Goal: Find specific page/section: Find specific page/section

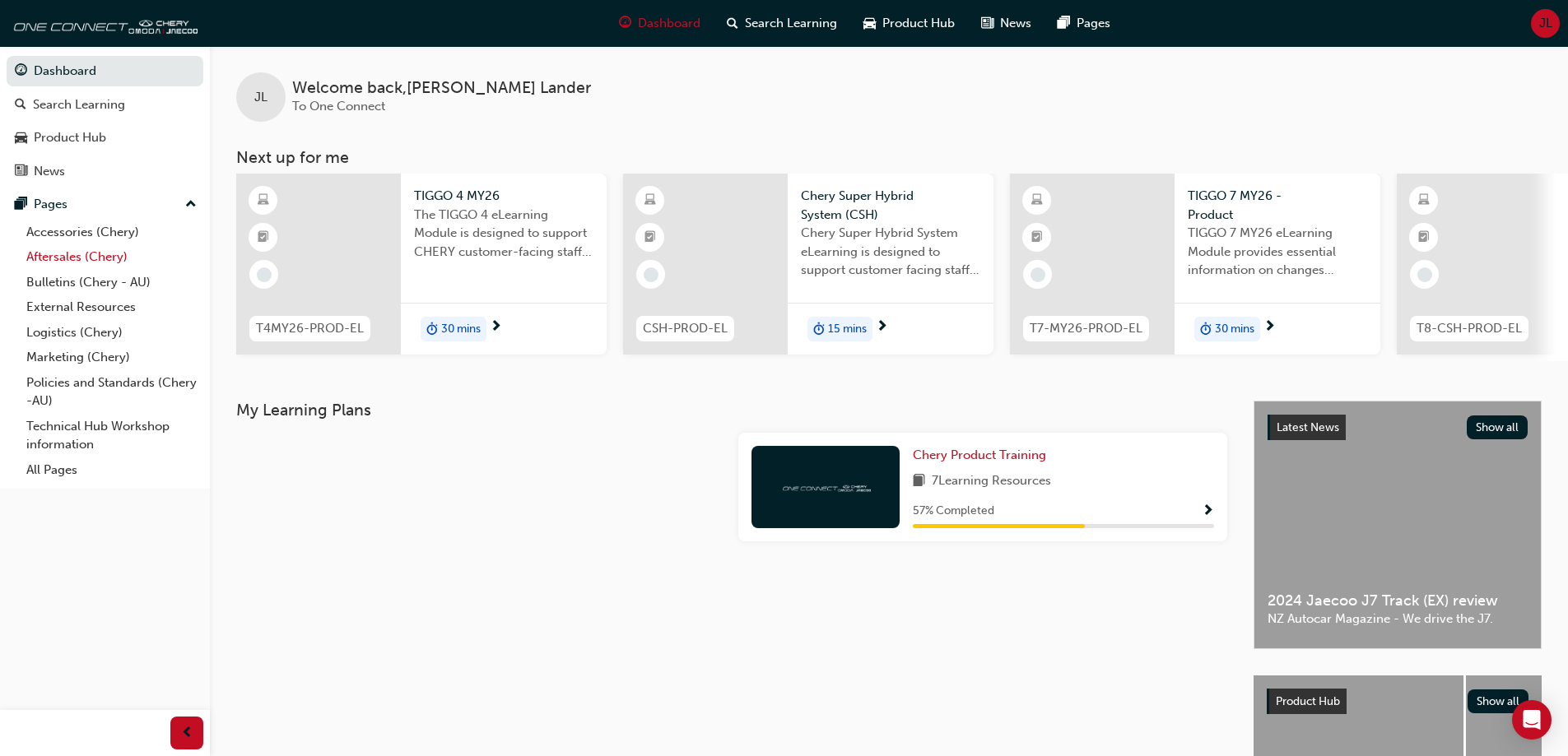
click at [71, 255] on link "Aftersales (Chery)" at bounding box center [112, 256] width 183 height 26
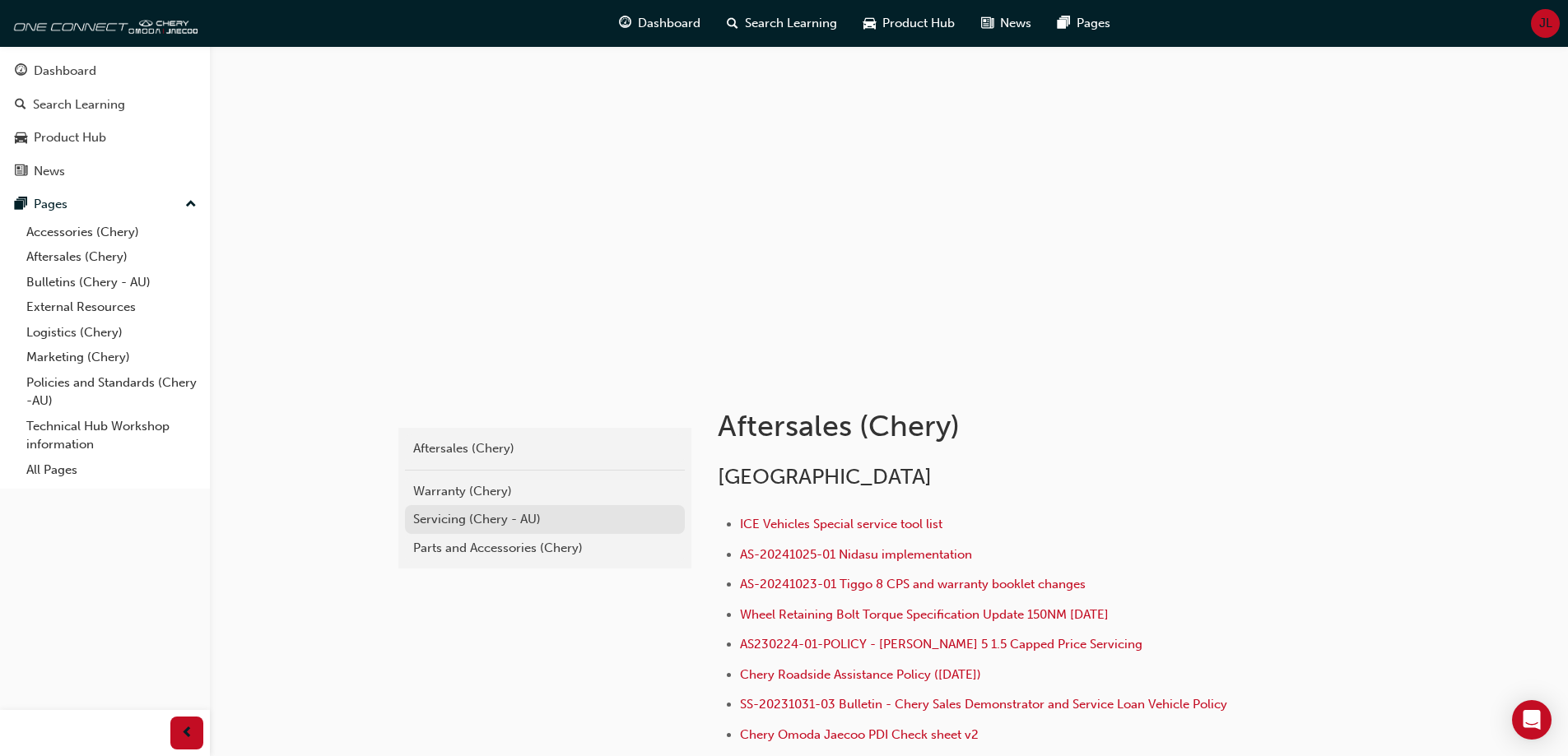
click at [464, 519] on div "Servicing (Chery - AU)" at bounding box center [545, 520] width 263 height 19
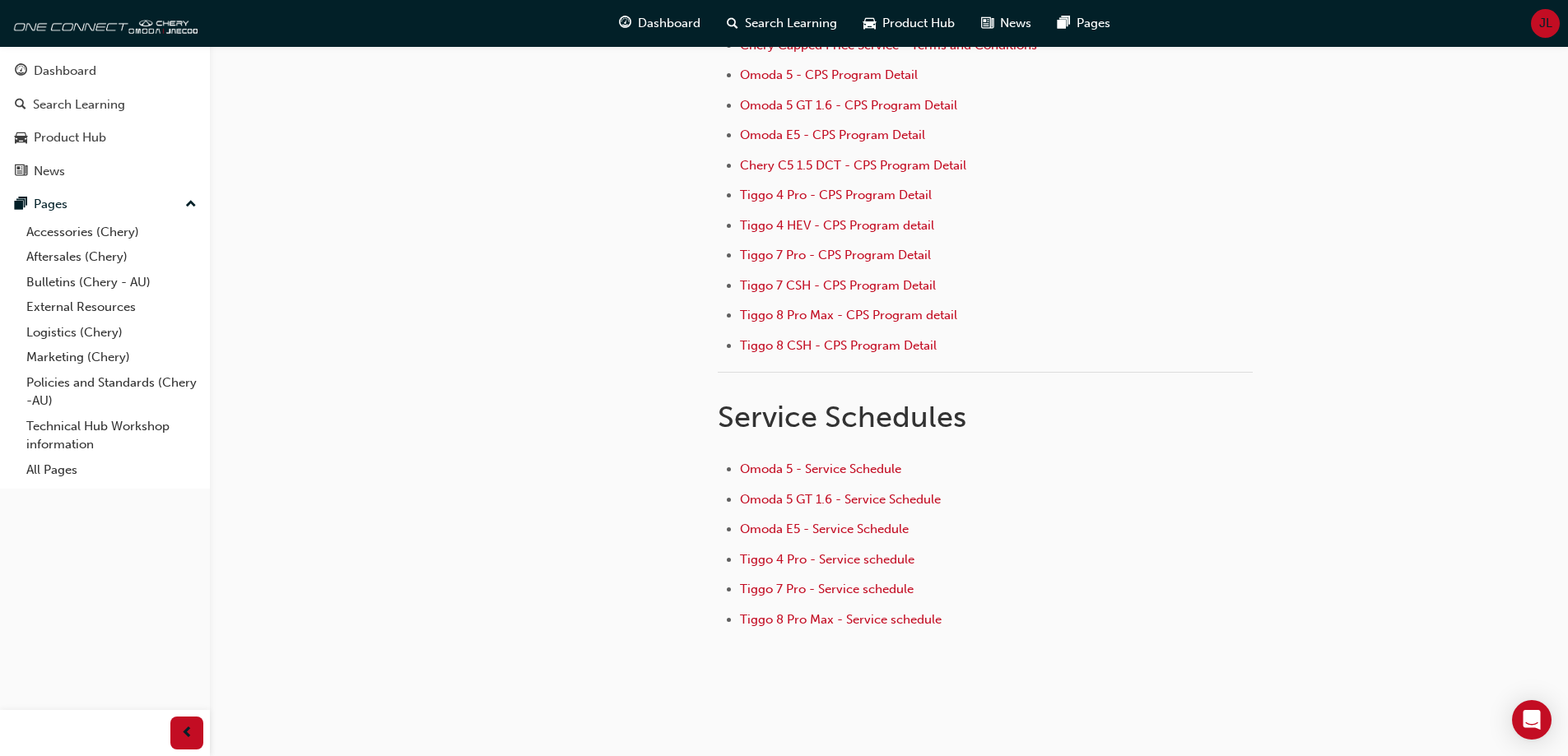
scroll to position [247, 0]
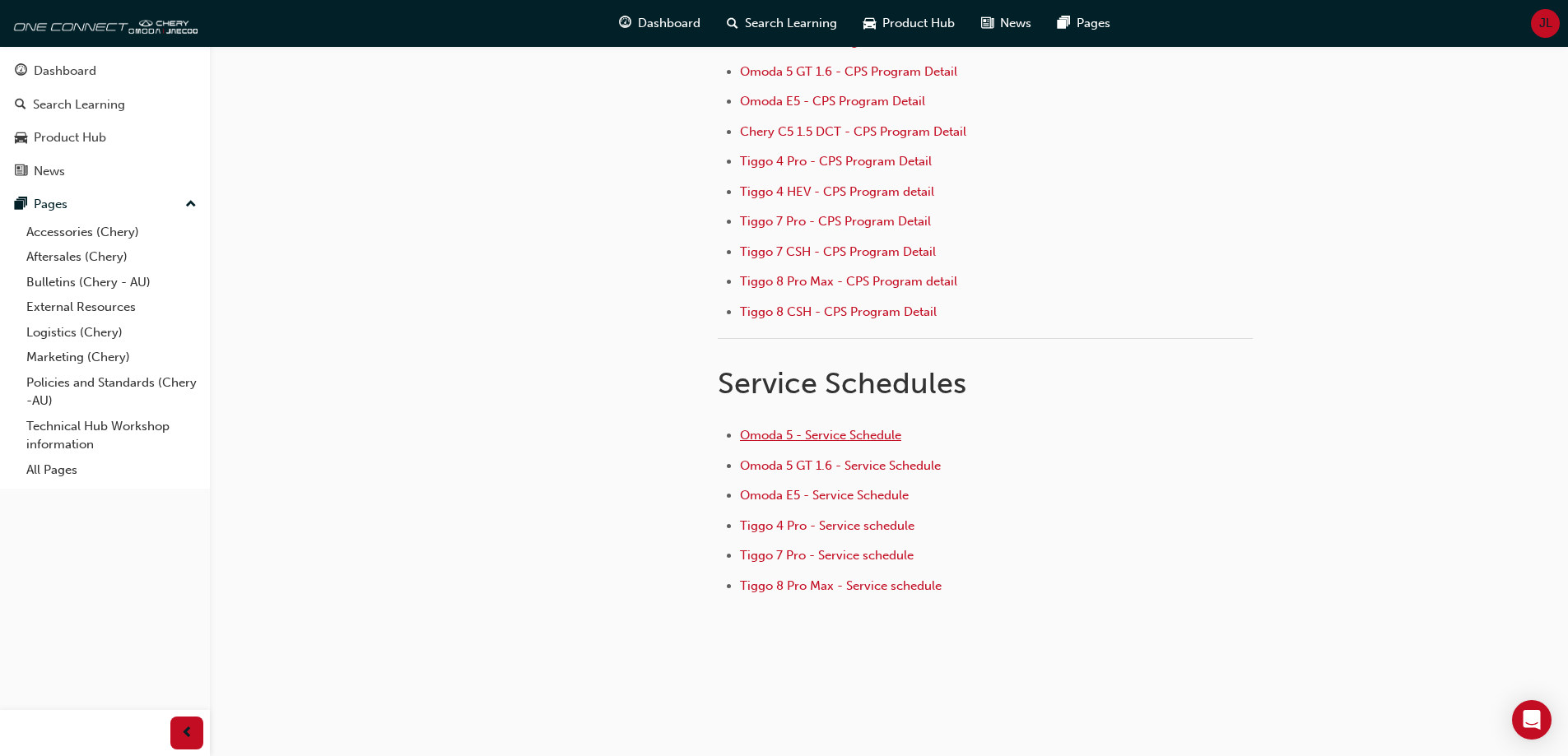
click at [838, 439] on span "Omoda 5 - Service Schedule" at bounding box center [820, 436] width 161 height 15
